Goal: Task Accomplishment & Management: Contribute content

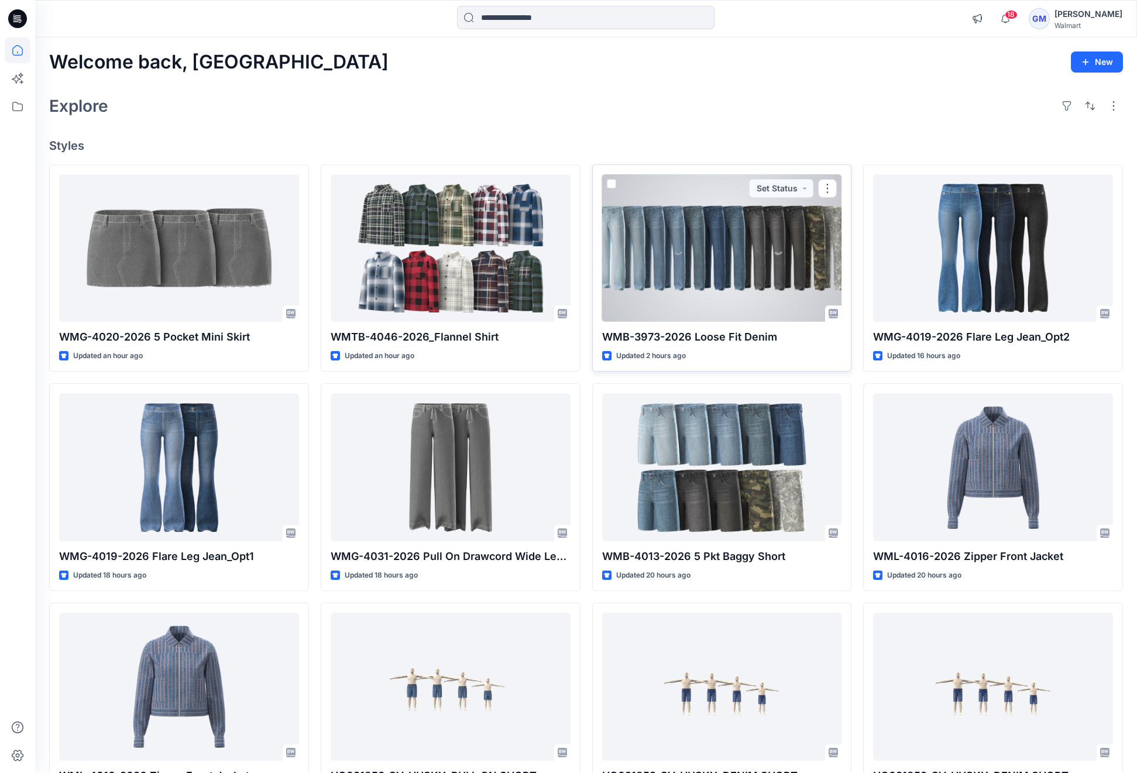
click at [684, 261] on div at bounding box center [722, 248] width 240 height 148
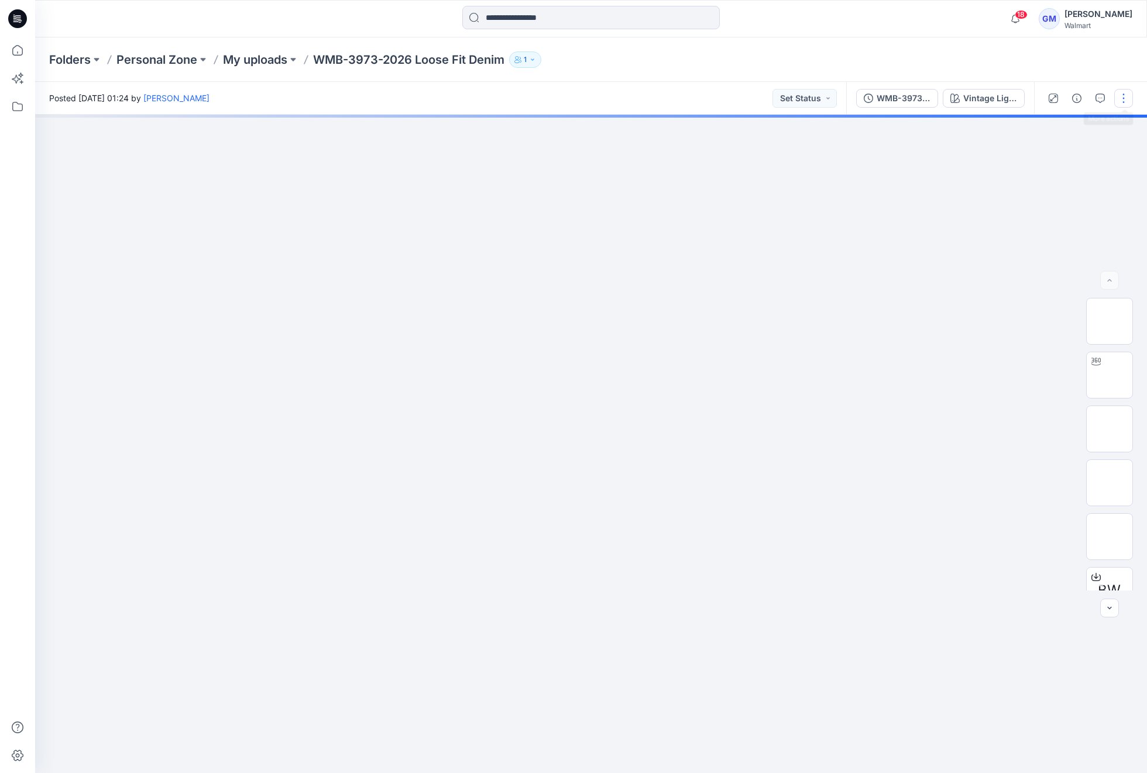
click at [1120, 95] on button "button" at bounding box center [1124, 98] width 19 height 19
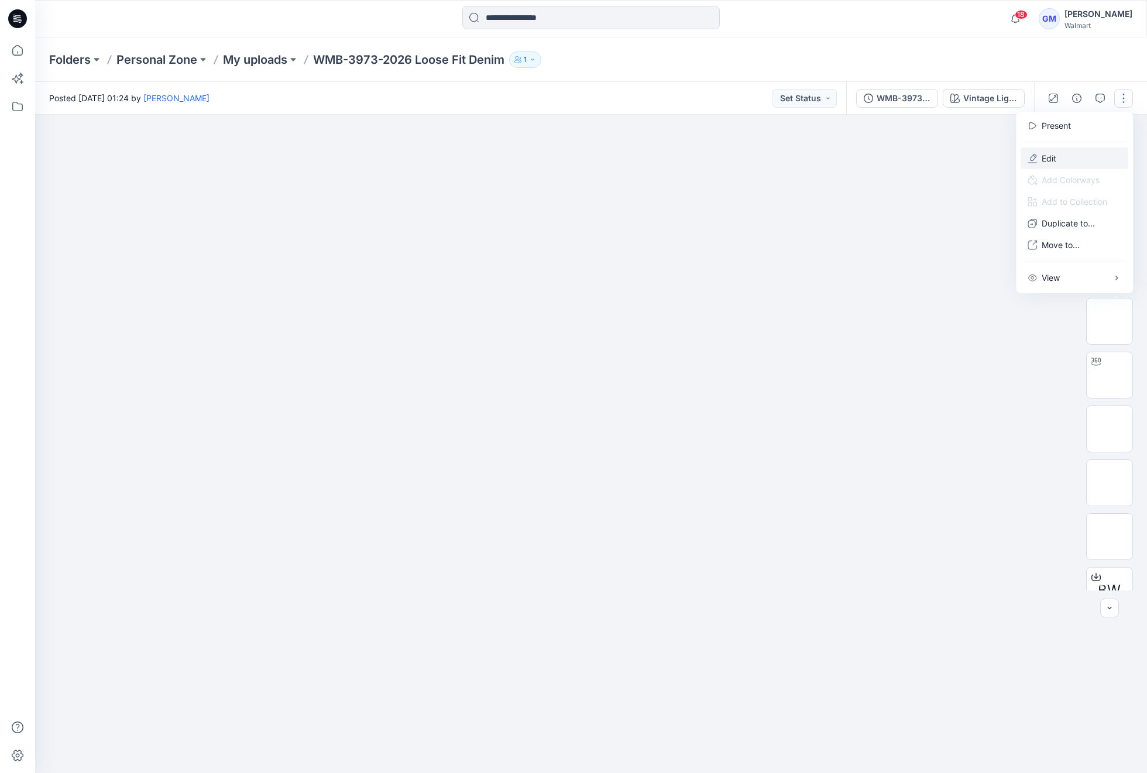
click at [1056, 158] on p "Edit" at bounding box center [1049, 158] width 15 height 12
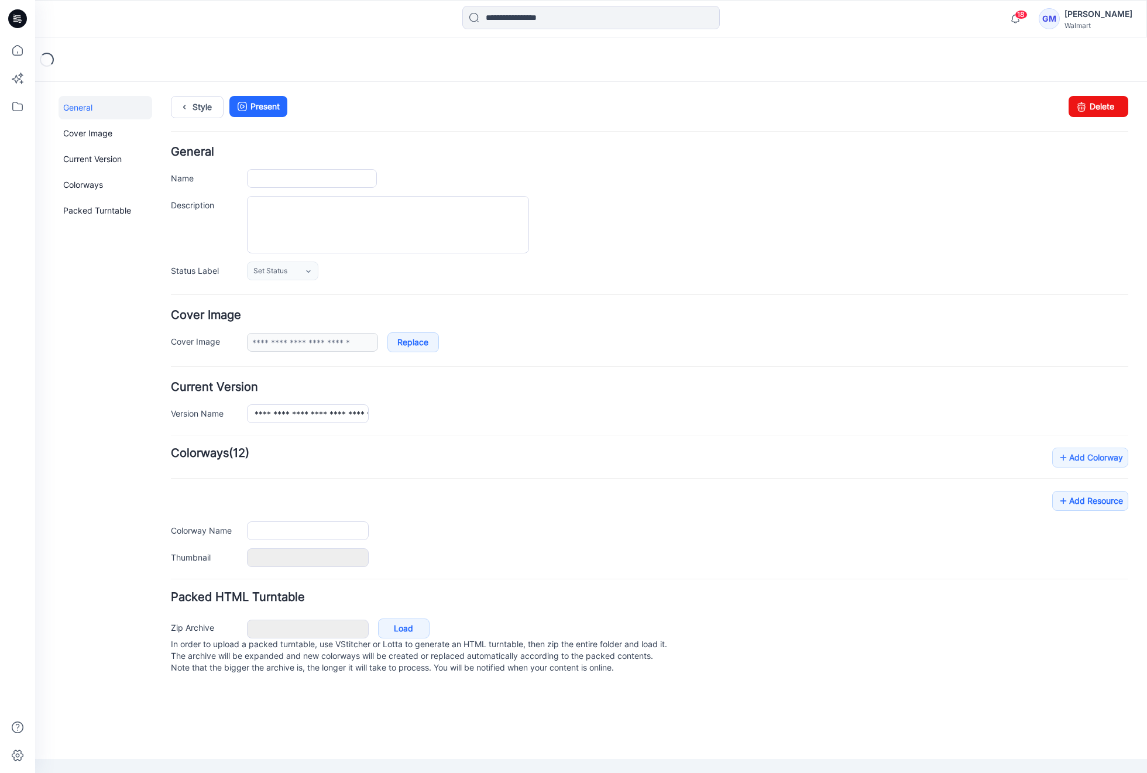
type input "**********"
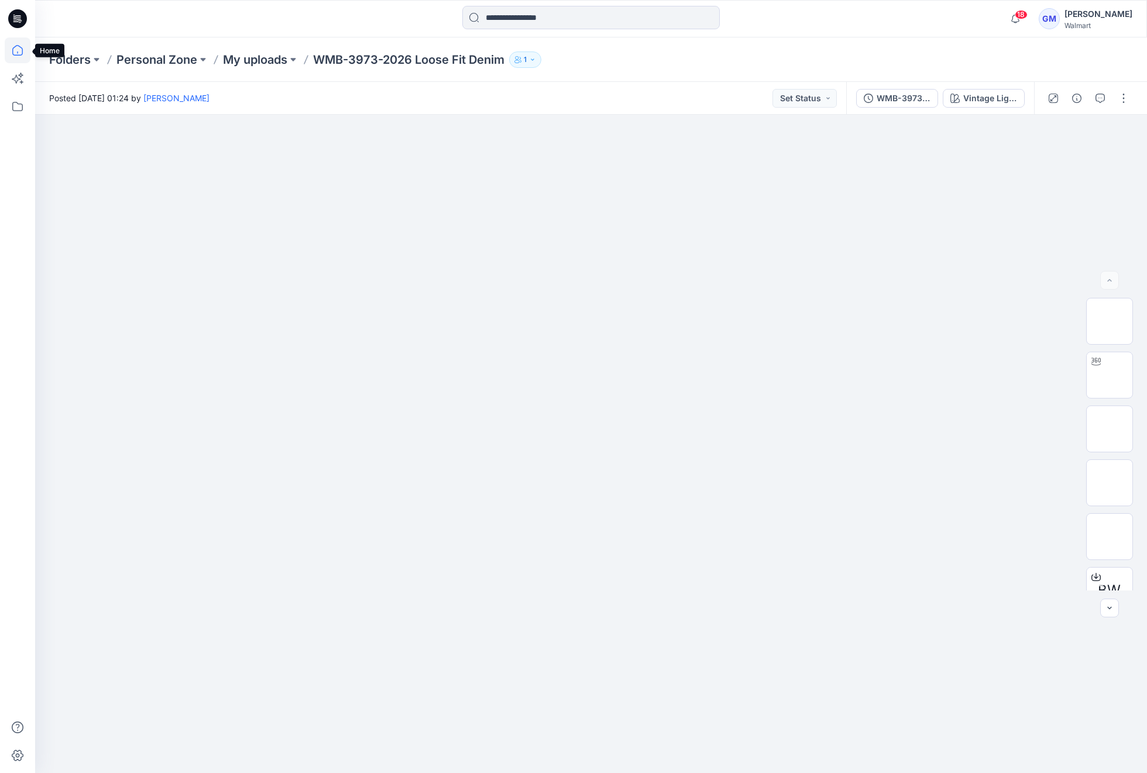
click at [16, 41] on icon at bounding box center [18, 50] width 26 height 26
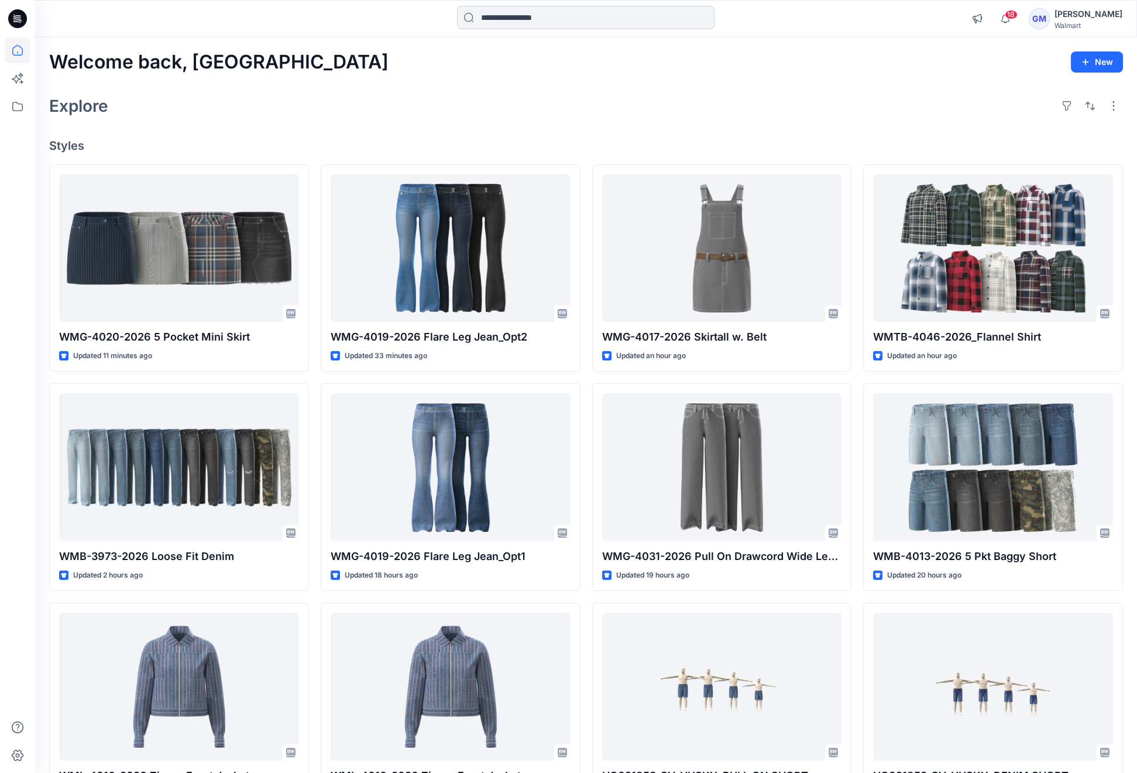
click at [580, 14] on input at bounding box center [586, 17] width 258 height 23
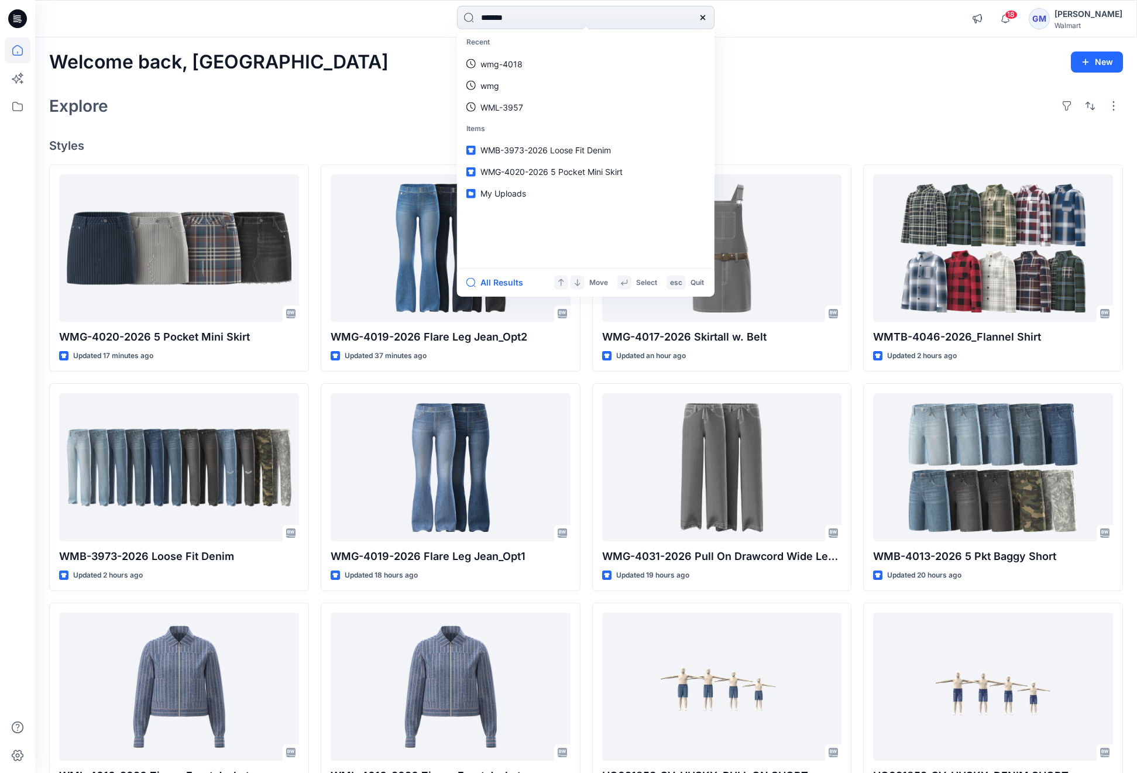
type input "********"
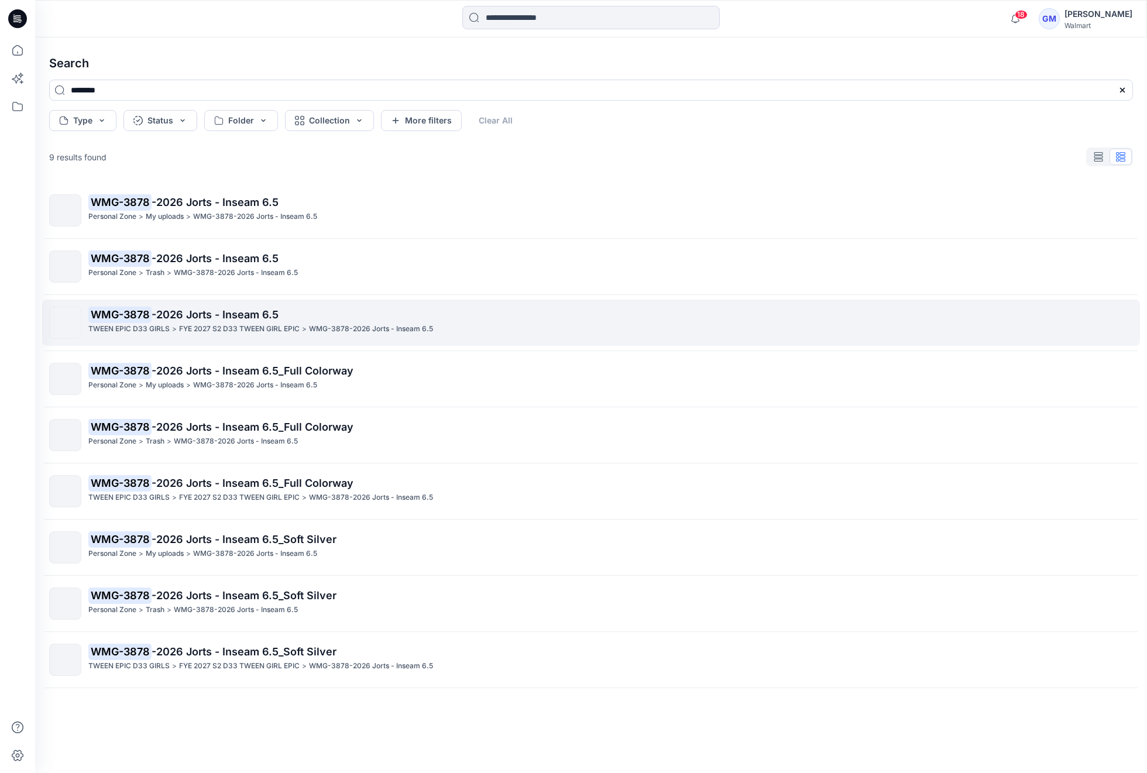
click at [309, 317] on p "WMG-3878 -2026 Jorts - Inseam 6.5" at bounding box center [610, 315] width 1044 height 16
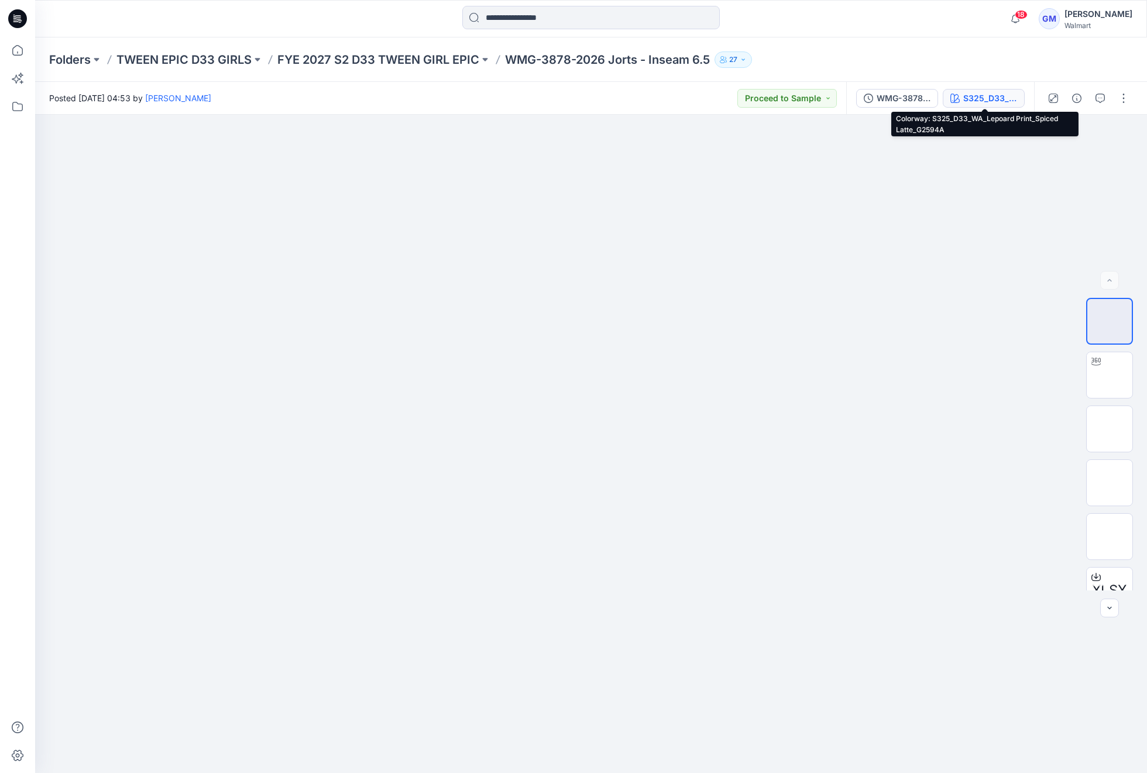
click at [992, 94] on div "S325_D33_WA_Lepoard Print_Spiced Latte_G2594A" at bounding box center [990, 98] width 54 height 13
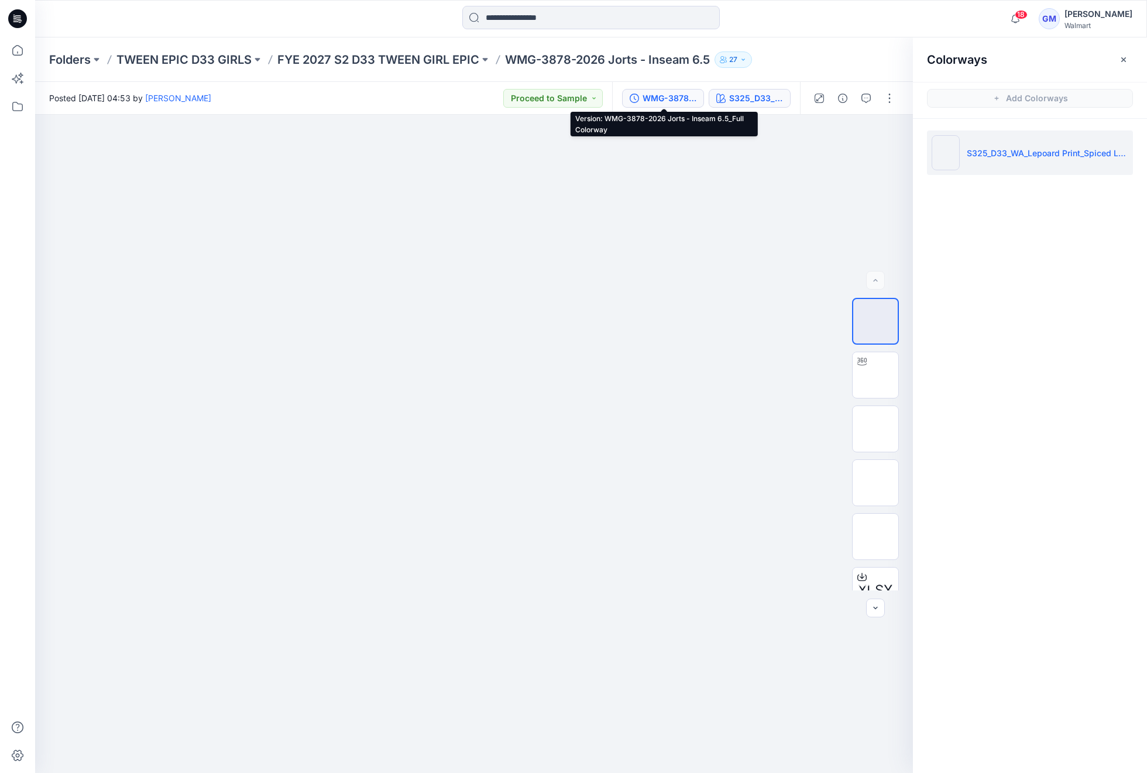
click at [680, 100] on div "WMG-3878-2026 Jorts - Inseam 6.5_Full Colorway" at bounding box center [670, 98] width 54 height 13
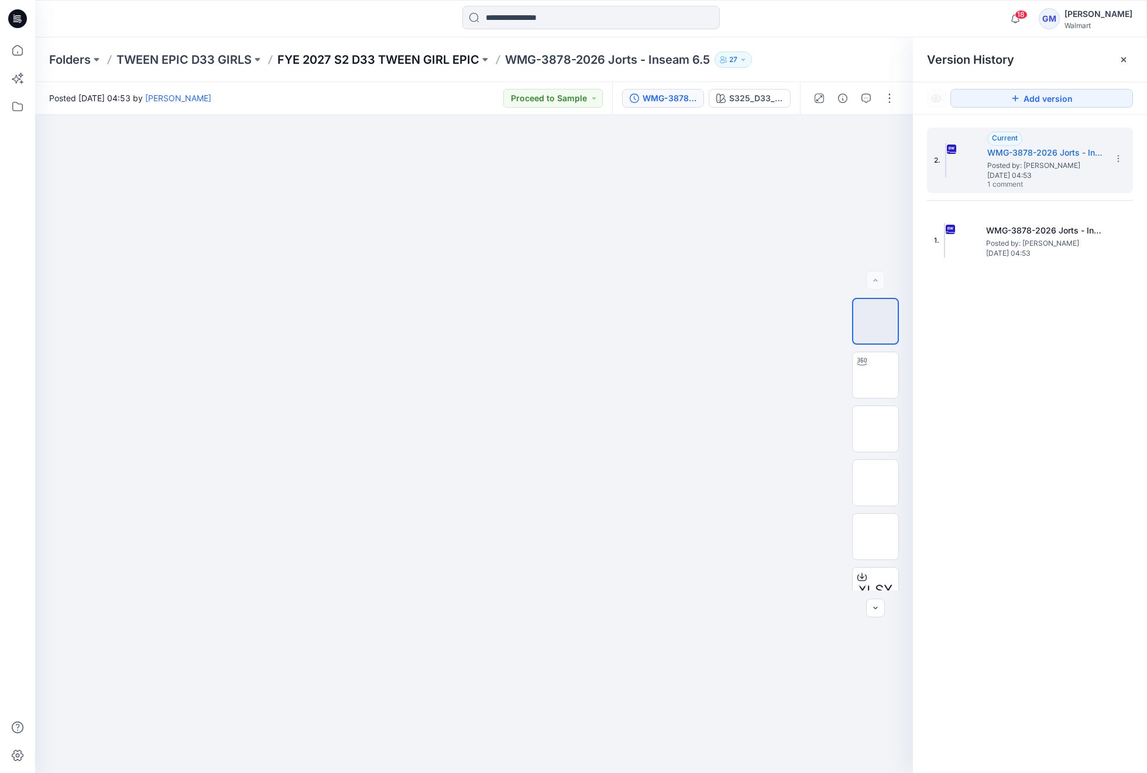
click at [435, 53] on p "FYE 2027 S2 D33 TWEEN GIRL EPIC" at bounding box center [378, 60] width 202 height 16
